Goal: Task Accomplishment & Management: Understand process/instructions

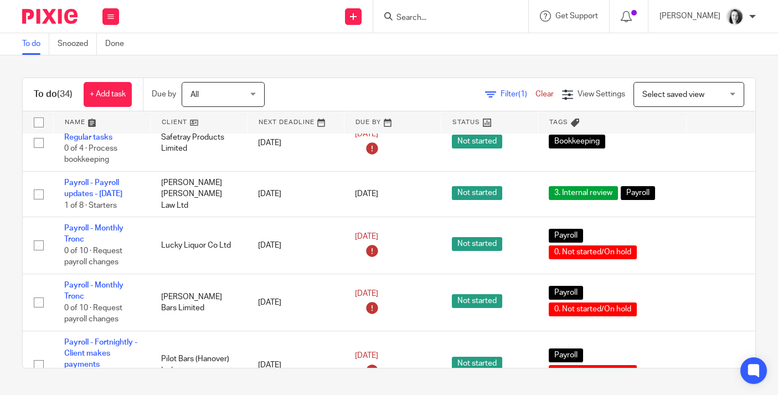
scroll to position [350, 0]
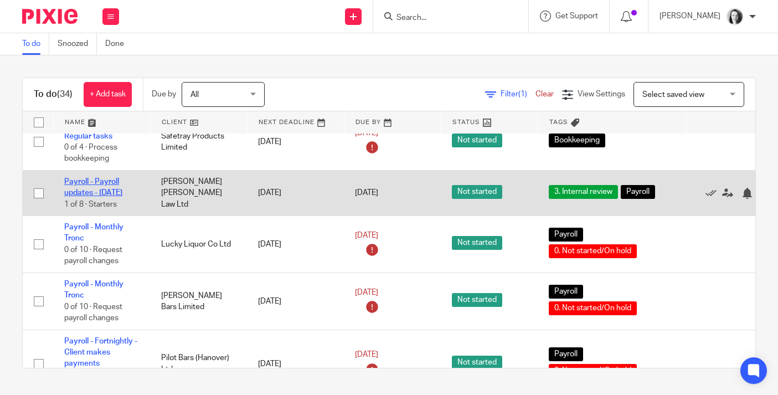
click at [111, 192] on link "Payroll - Payroll updates - [DATE]" at bounding box center [93, 187] width 58 height 19
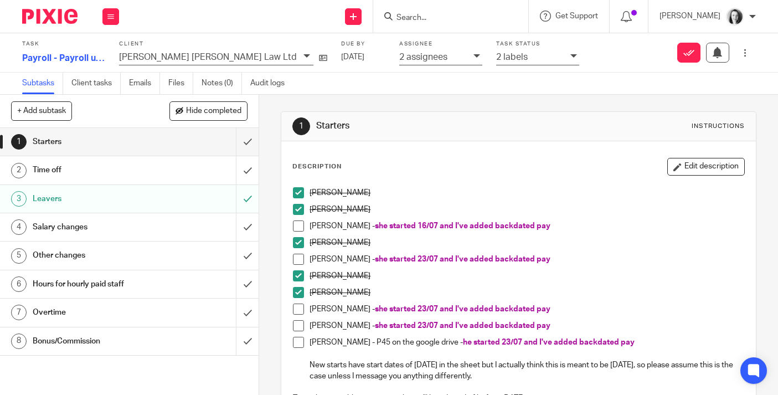
click at [140, 146] on h1 "Starters" at bounding box center [97, 141] width 128 height 17
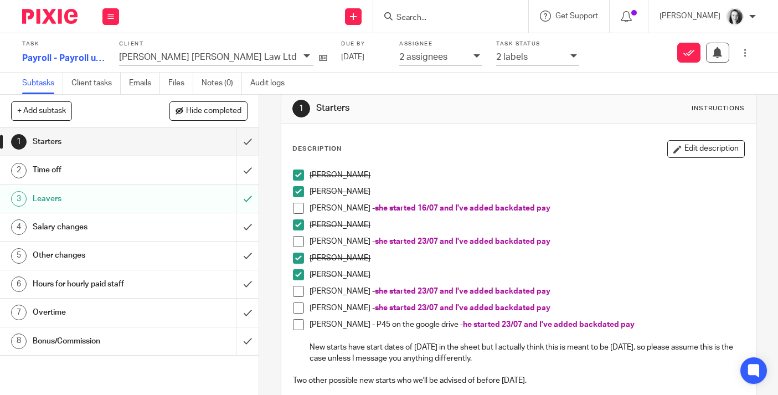
scroll to position [163, 0]
